Goal: Task Accomplishment & Management: Complete application form

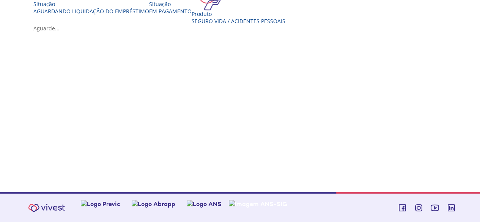
scroll to position [239, 0]
drag, startPoint x: 483, startPoint y: 72, endPoint x: 481, endPoint y: 171, distance: 99.7
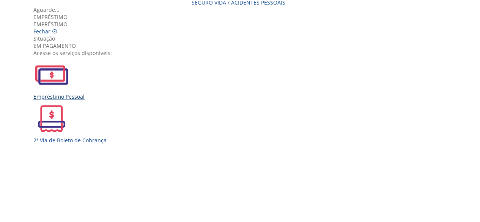
click at [133, 100] on div "Empréstimo Pessoal" at bounding box center [242, 78] width 419 height 44
